Goal: Task Accomplishment & Management: Manage account settings

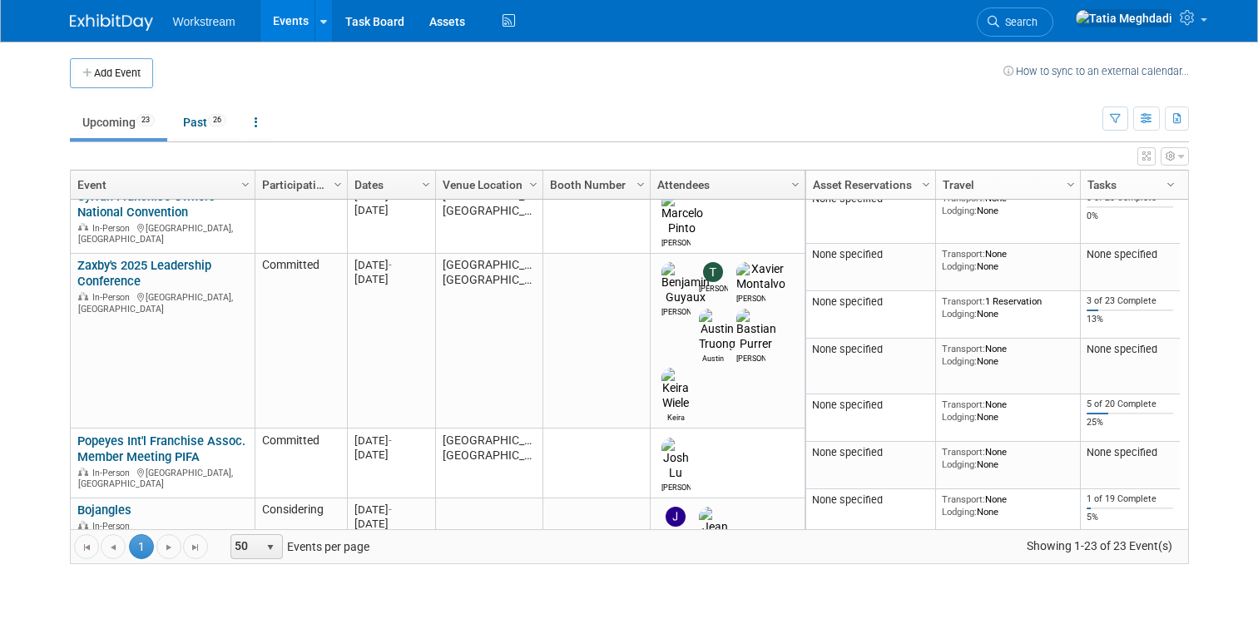
click at [161, 573] on link "Columbus Pizza Expo" at bounding box center [135, 580] width 117 height 15
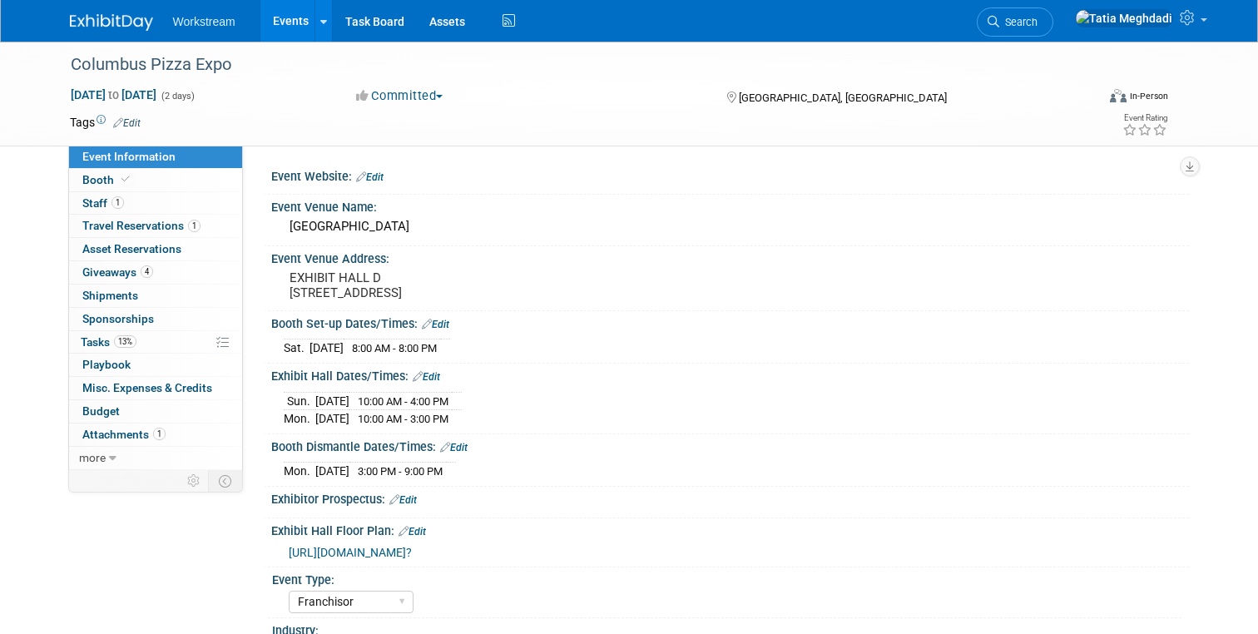
select select "Franchisor"
select select "Restaurant"
select select "TBD"
select select "Tatia Meghdadi"
click at [102, 199] on span "Staff 1" at bounding box center [103, 202] width 42 height 13
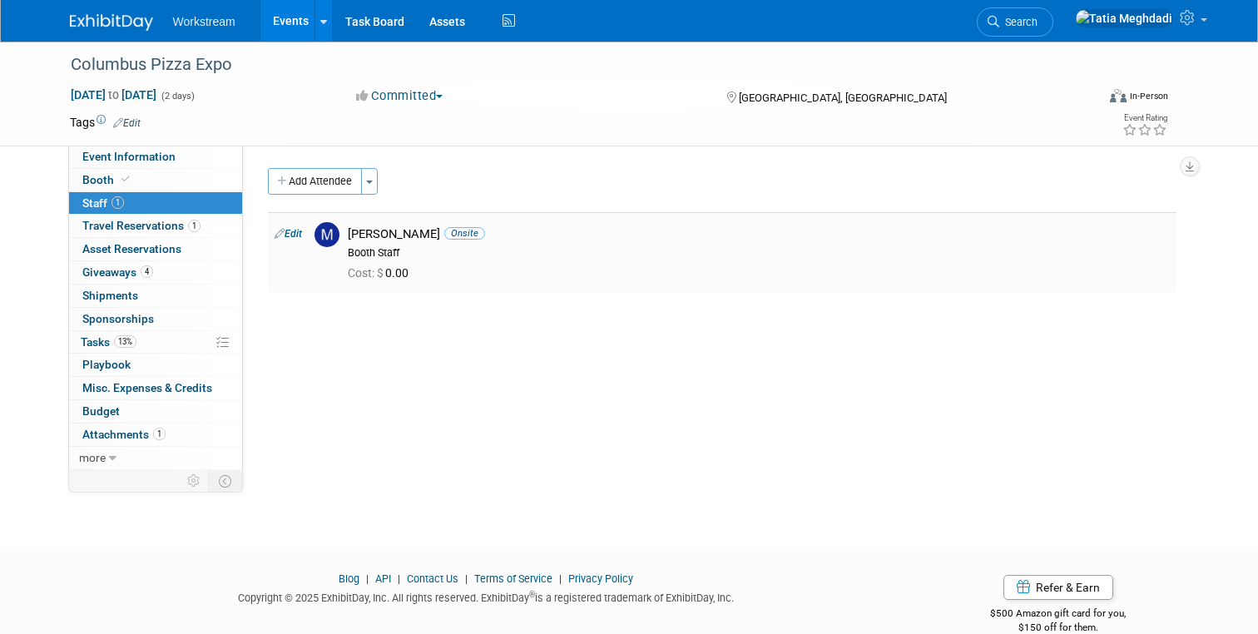
click at [292, 234] on link "Edit" at bounding box center [288, 234] width 27 height 12
select select "bcf1b786-11a6-44bc-b92c-f151e6ef73b6"
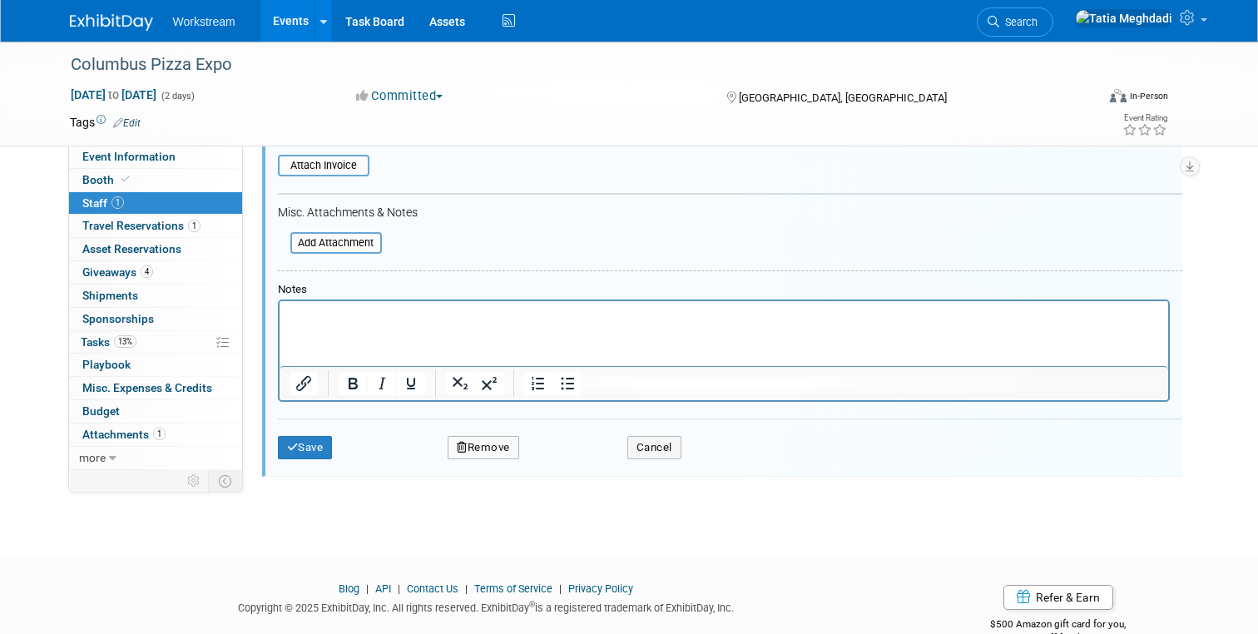
scroll to position [409, 0]
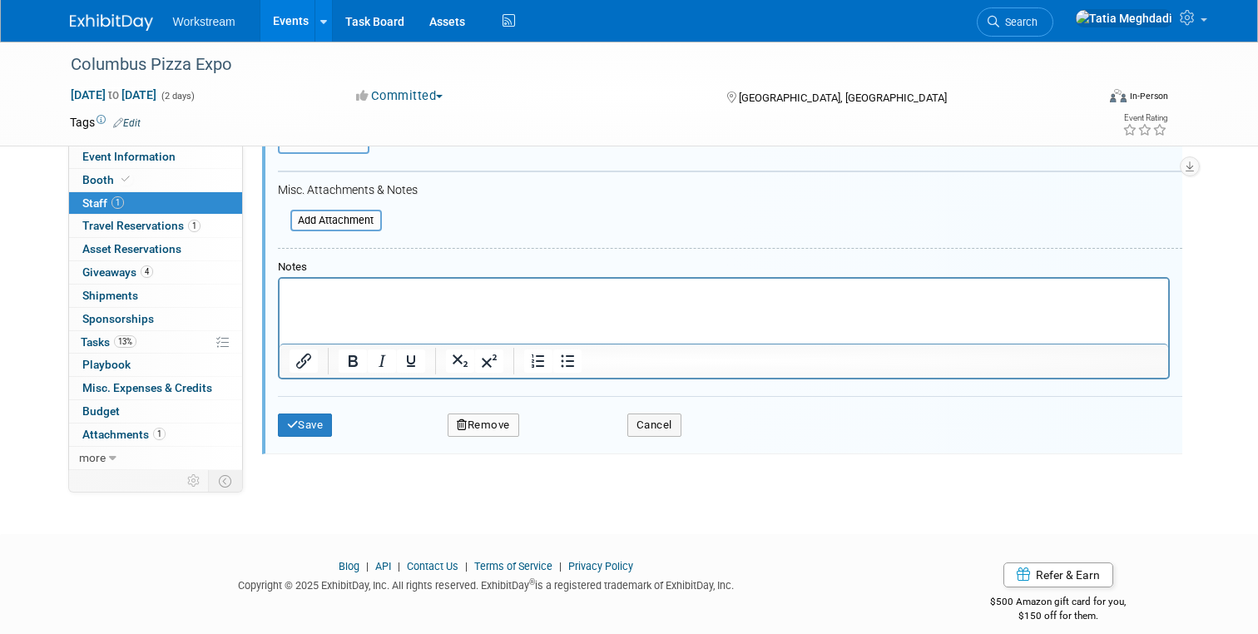
click at [491, 425] on button "Remove" at bounding box center [484, 425] width 72 height 23
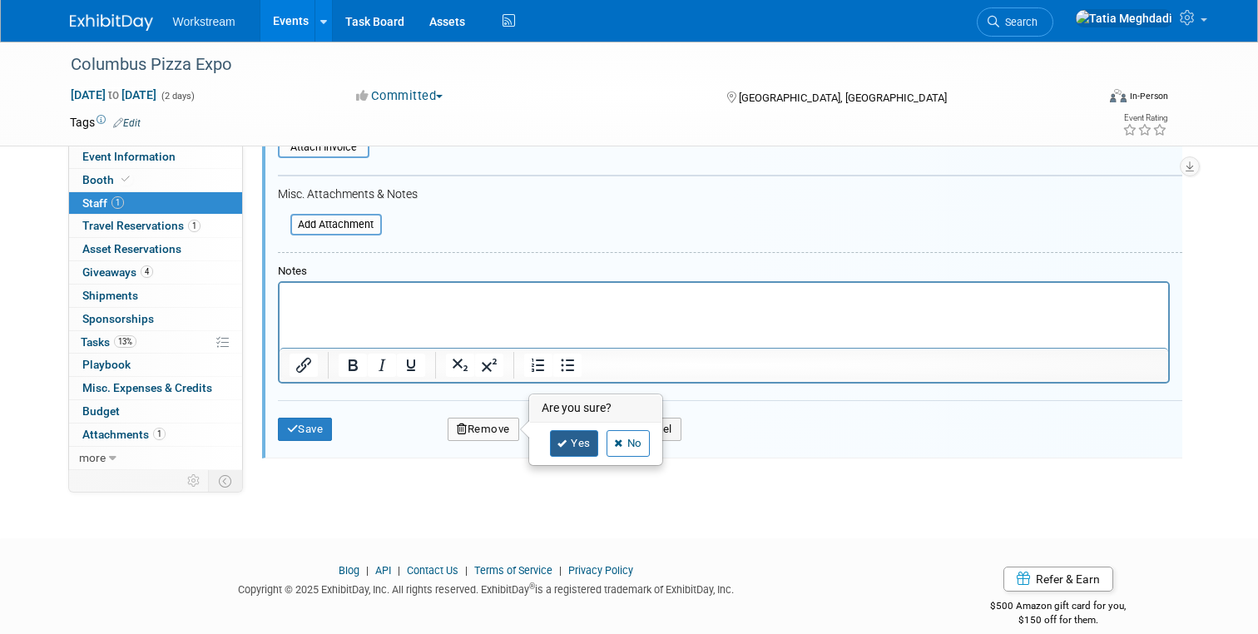
click at [563, 437] on link "Yes" at bounding box center [574, 443] width 48 height 27
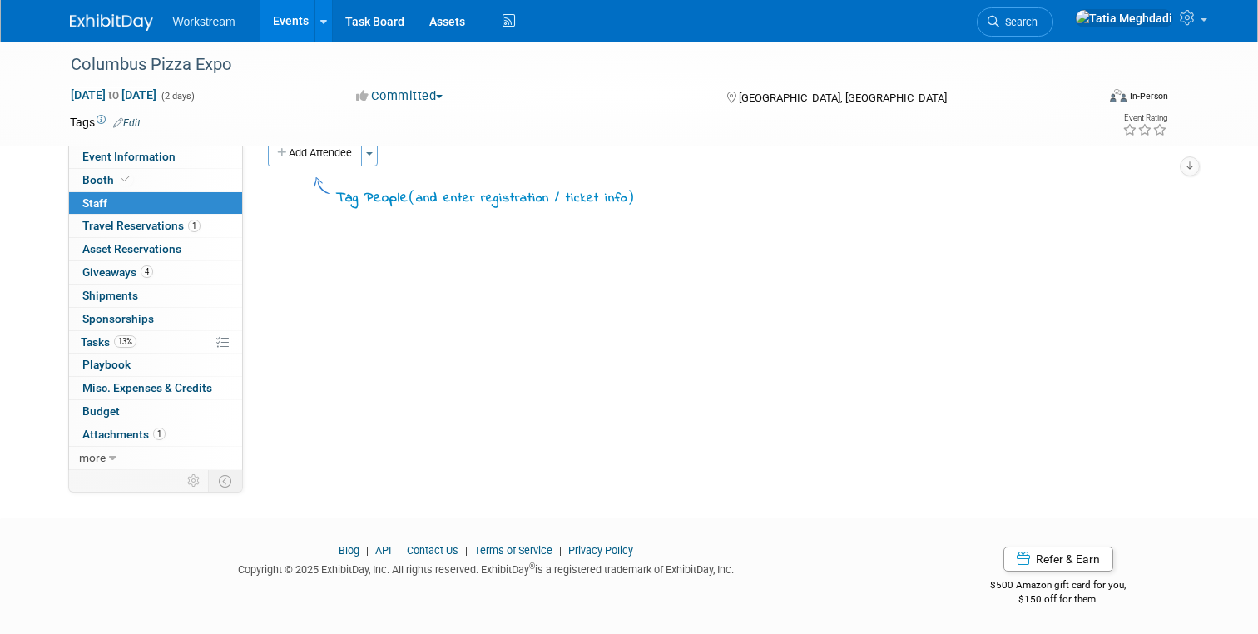
scroll to position [0, 0]
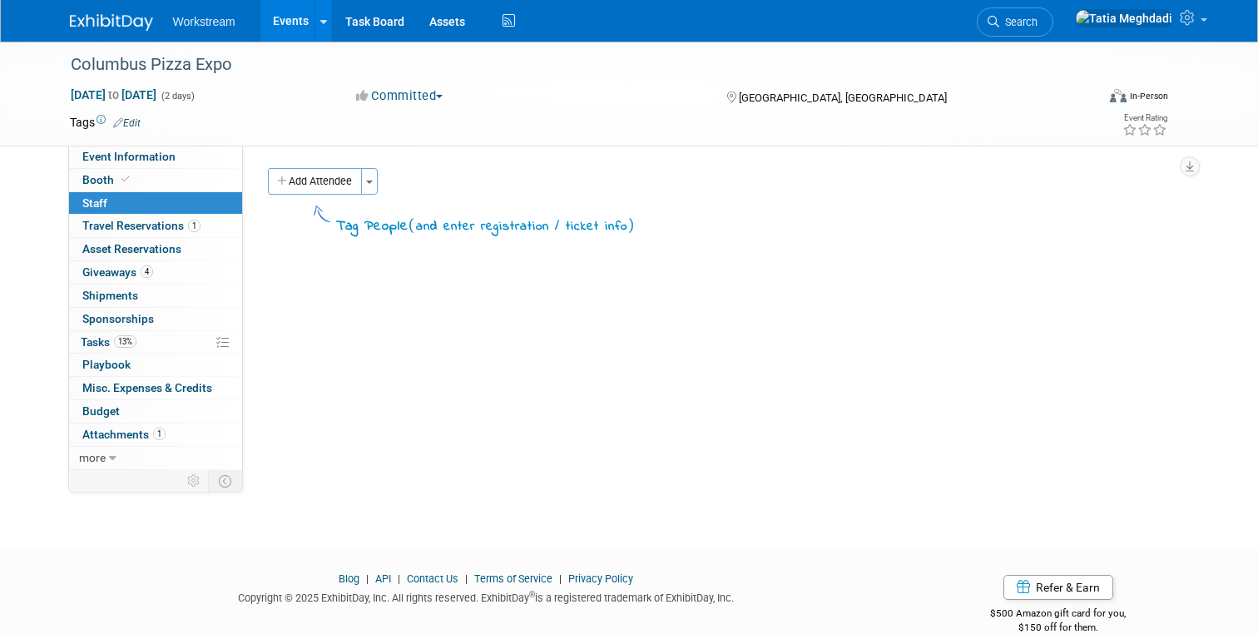
click at [290, 22] on link "Events" at bounding box center [290, 21] width 61 height 42
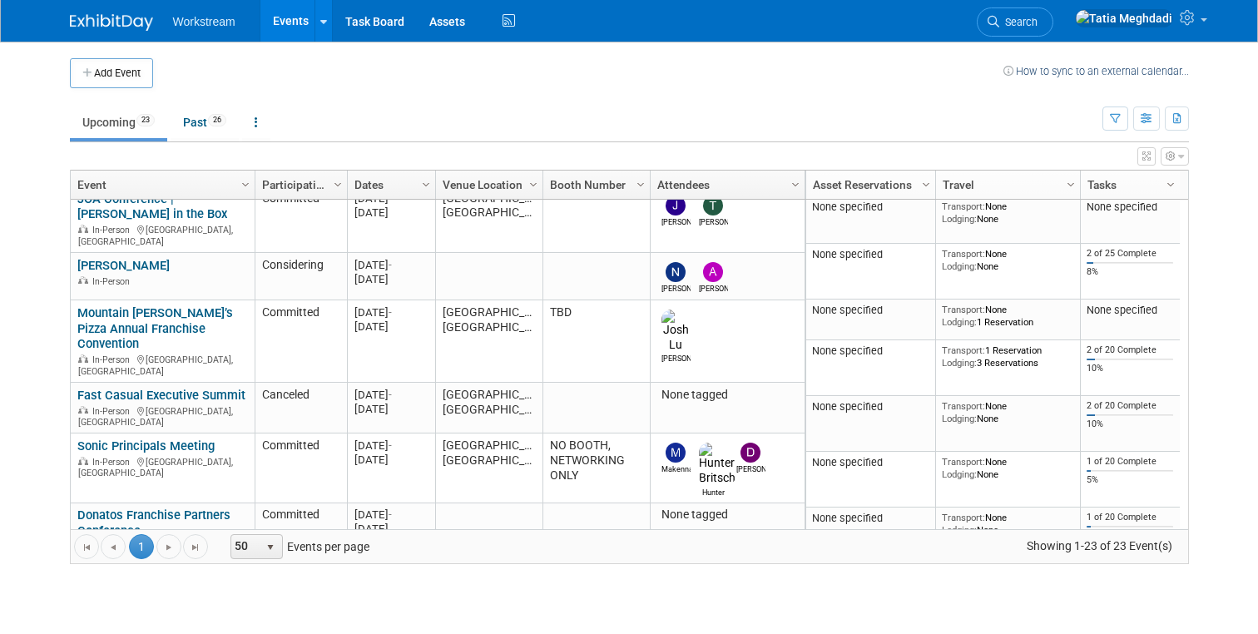
scroll to position [295, 0]
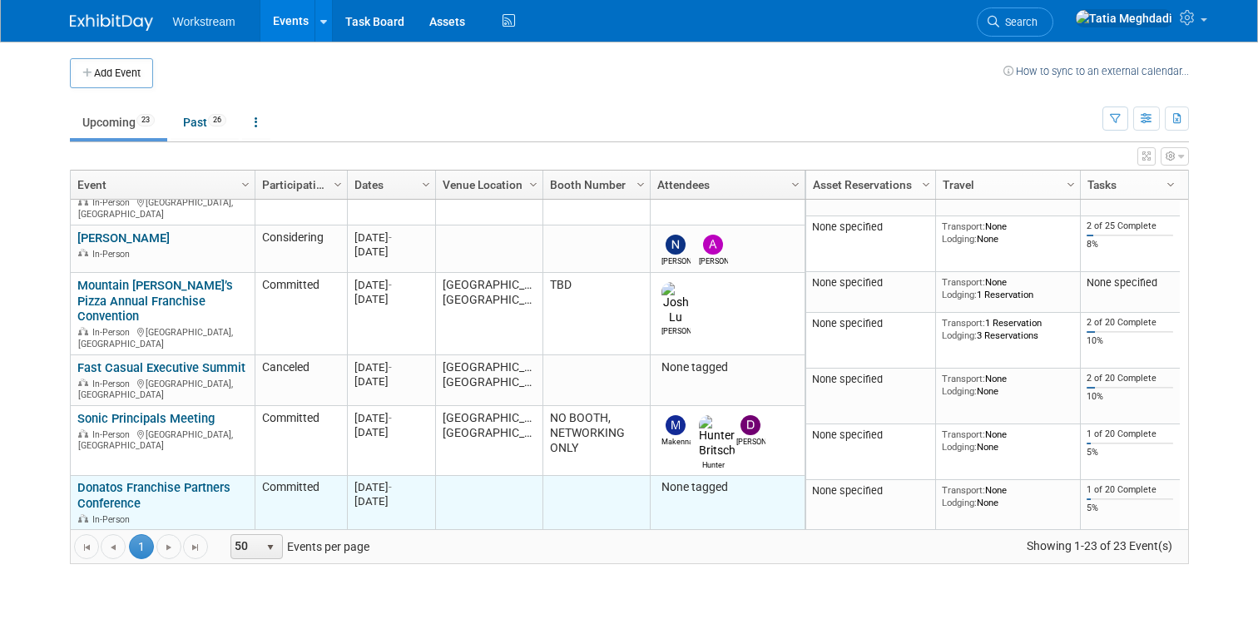
click at [101, 480] on link "Donatos Franchise Partners Conference" at bounding box center [153, 495] width 153 height 31
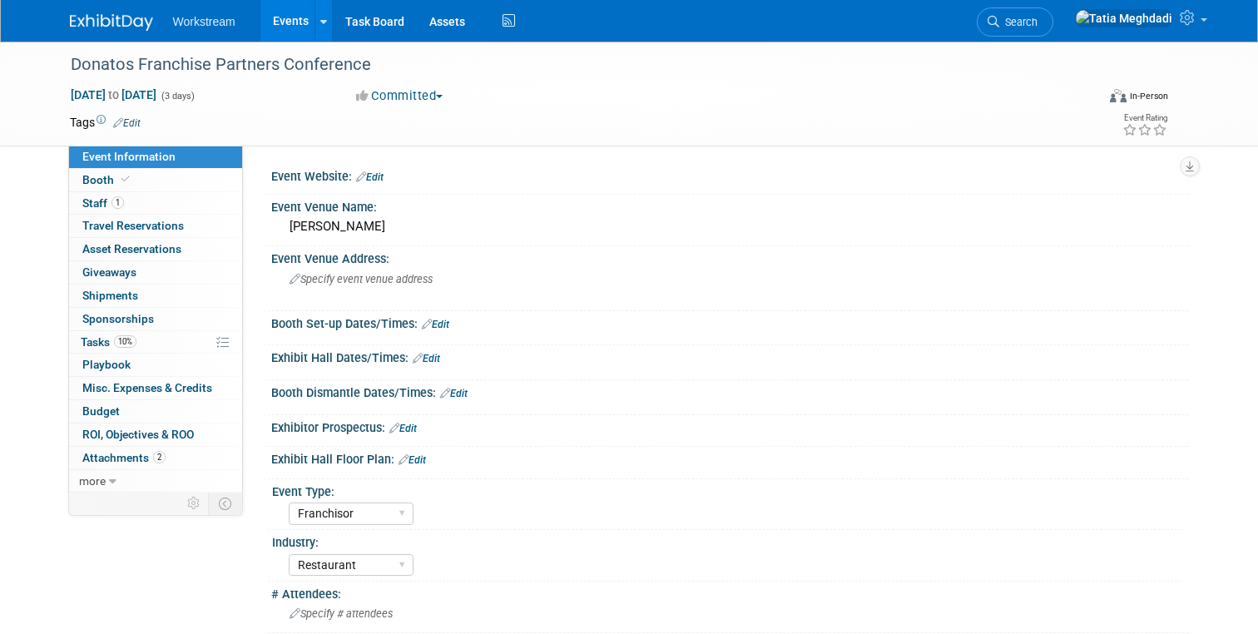
select select "Franchisor"
select select "Restaurant"
select select "TBD"
click at [117, 457] on span "Attachments 2" at bounding box center [123, 457] width 83 height 13
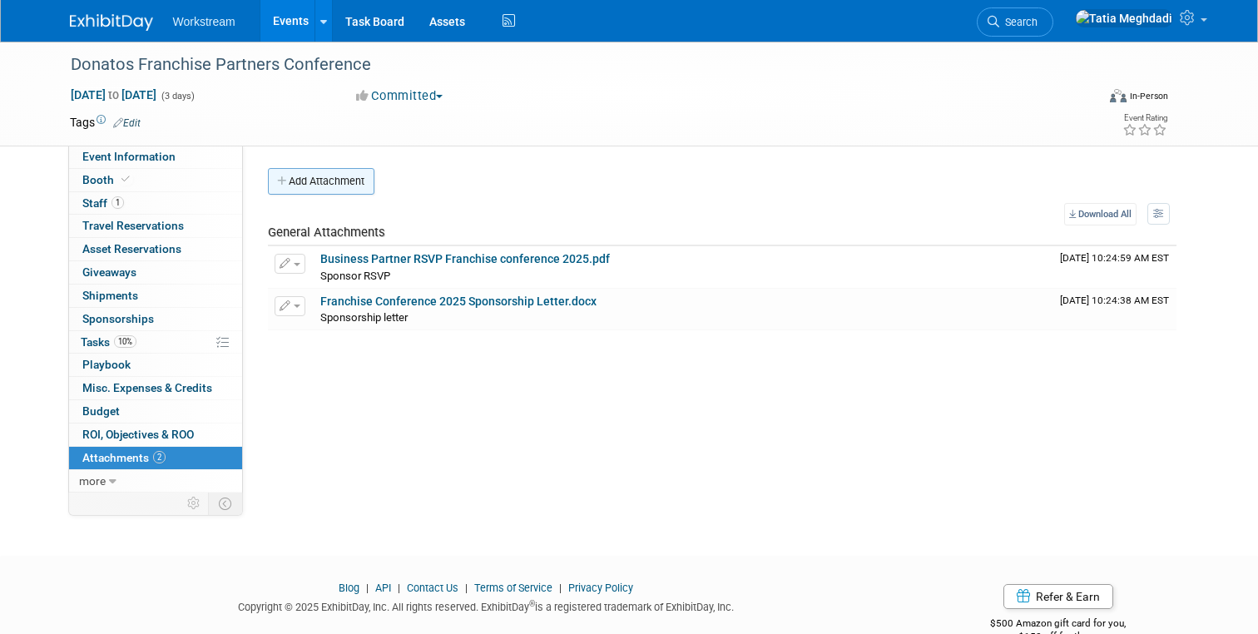
click at [349, 182] on button "Add Attachment" at bounding box center [321, 181] width 107 height 27
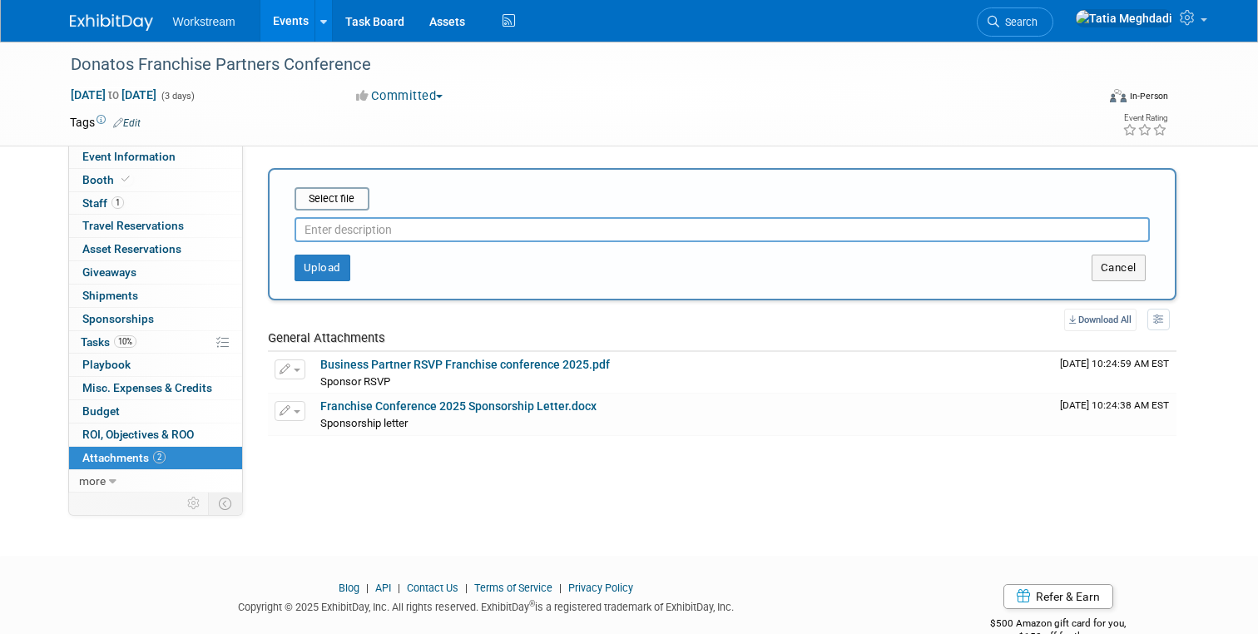
click at [382, 231] on input "text" at bounding box center [722, 229] width 855 height 25
type input "Donatos_Agenda"
click at [350, 206] on input "file" at bounding box center [269, 199] width 198 height 20
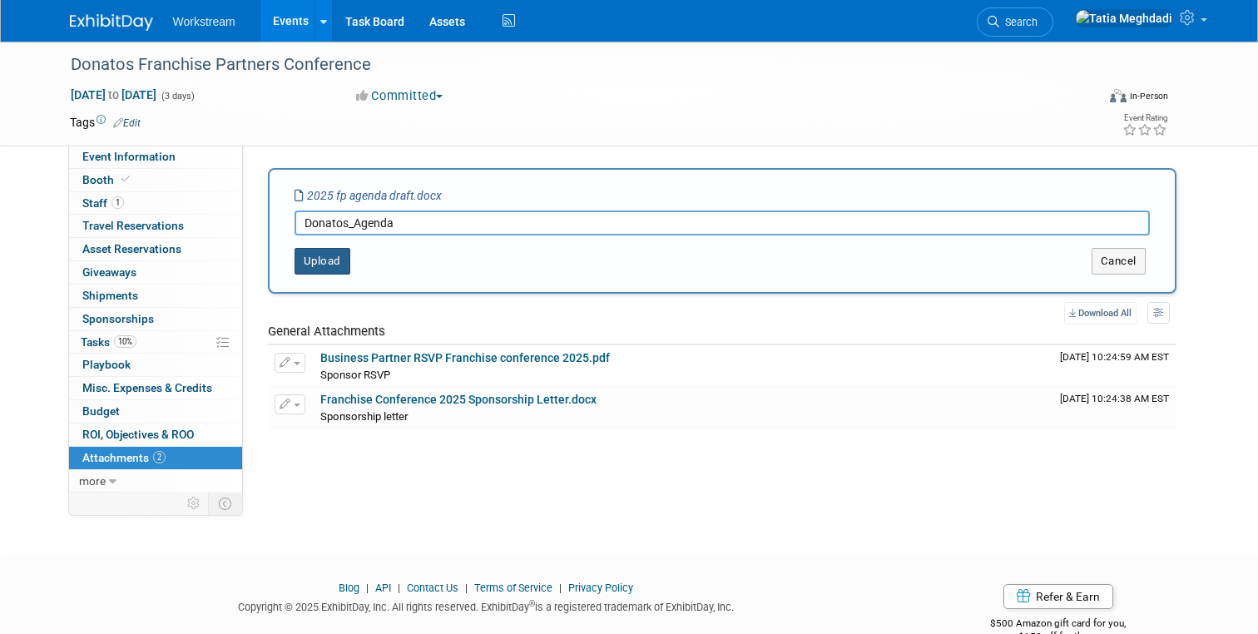
click at [335, 260] on button "Upload" at bounding box center [323, 261] width 56 height 27
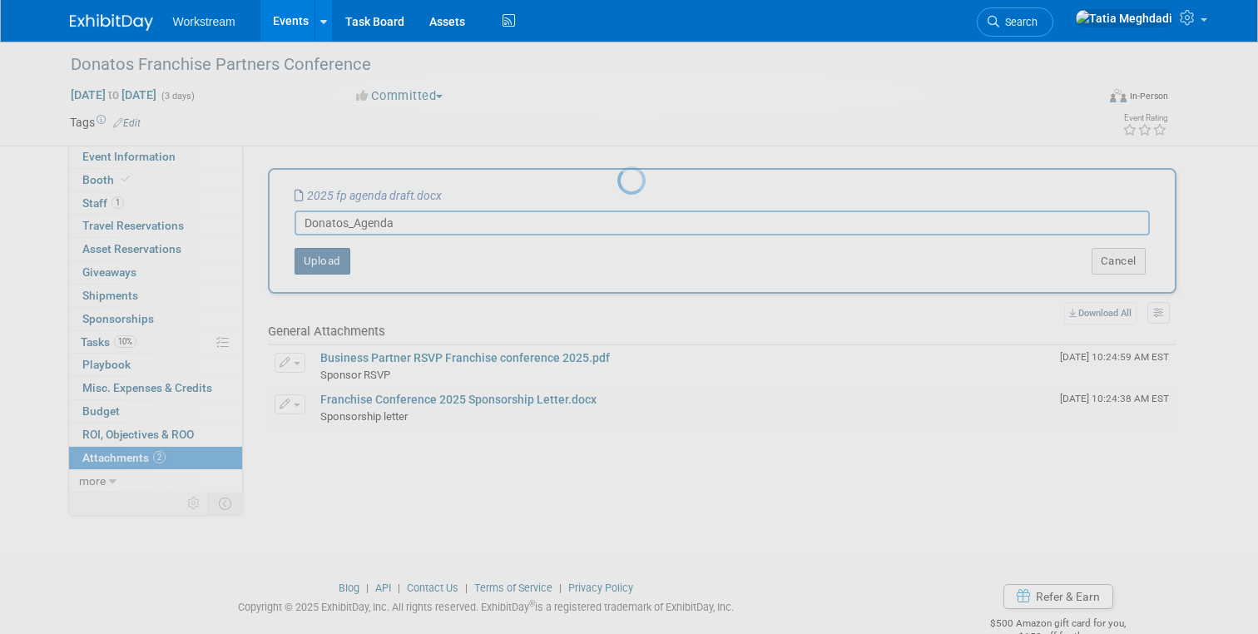
scroll to position [38, 0]
